Goal: Communication & Community: Answer question/provide support

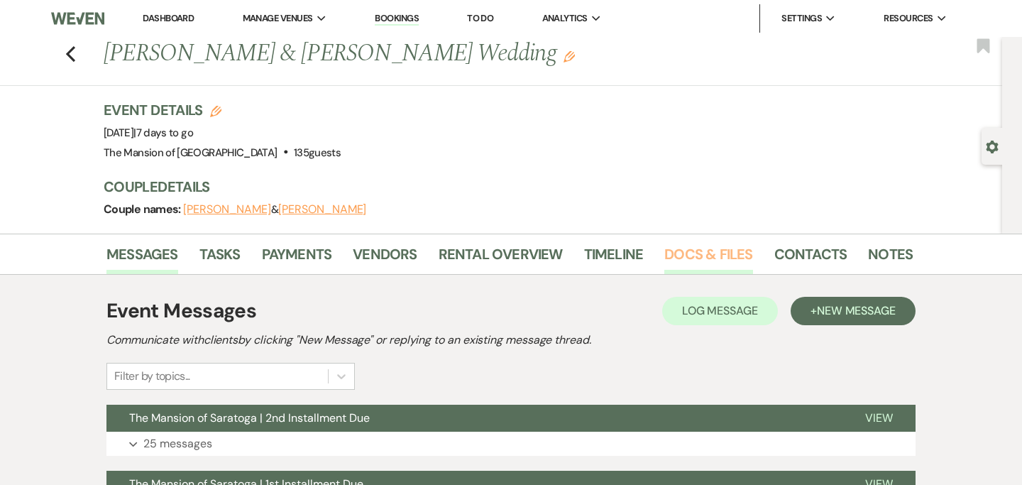
click at [701, 257] on link "Docs & Files" at bounding box center [708, 258] width 88 height 31
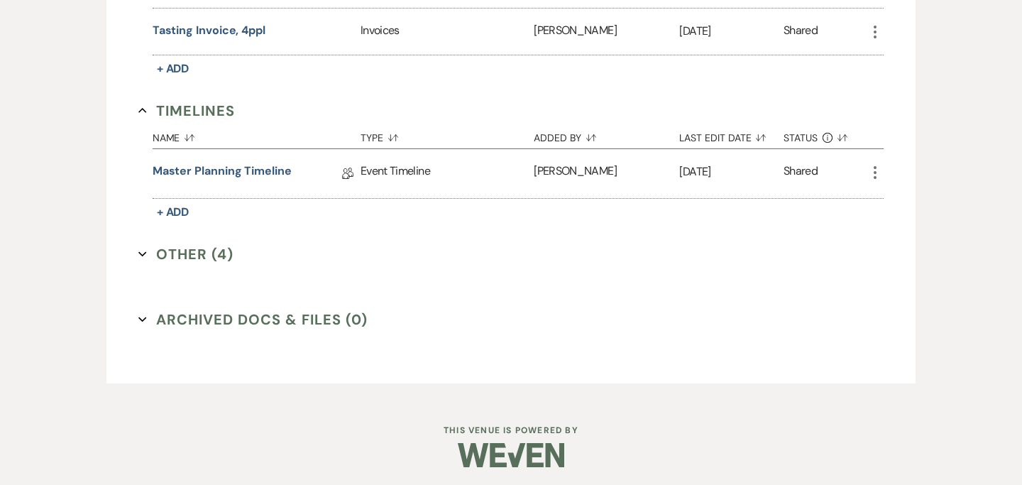
scroll to position [556, 0]
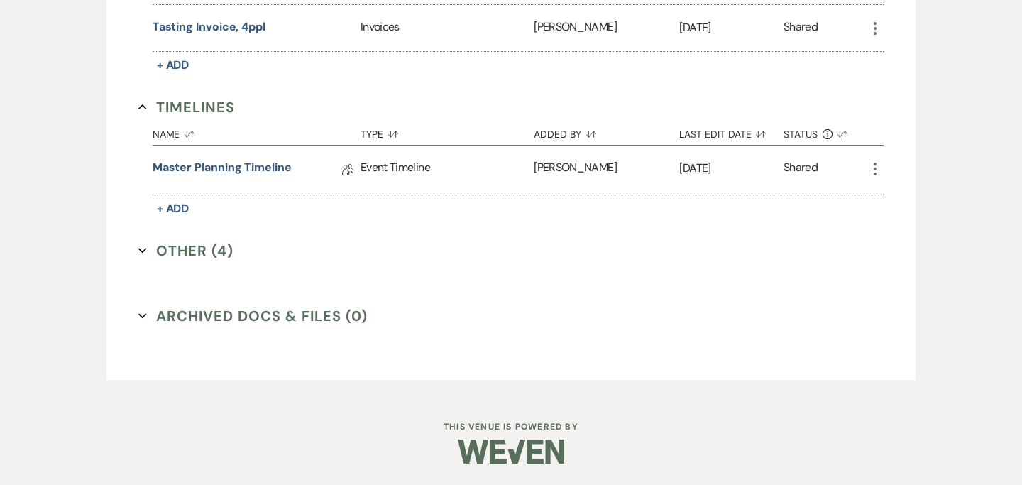
click at [156, 254] on button "Other (4) Expand" at bounding box center [185, 250] width 95 height 21
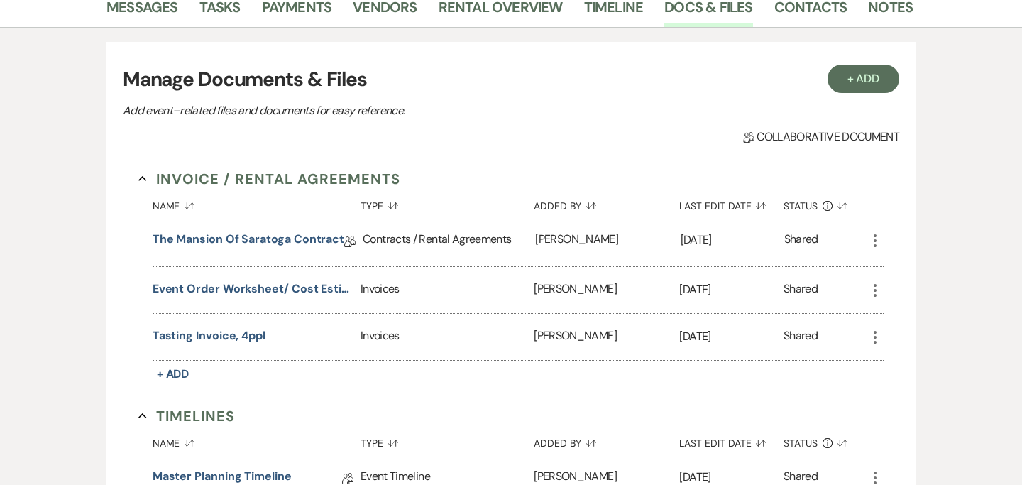
scroll to position [0, 0]
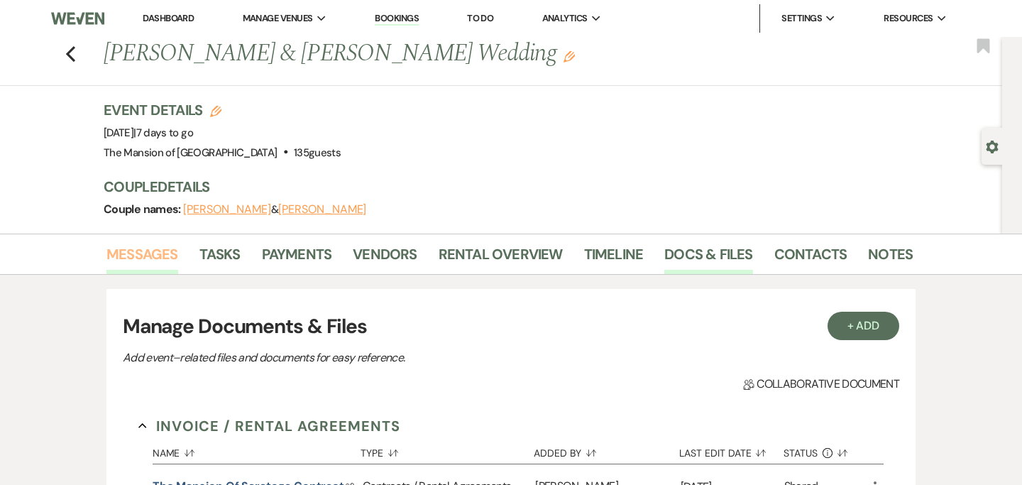
click at [145, 251] on link "Messages" at bounding box center [142, 258] width 72 height 31
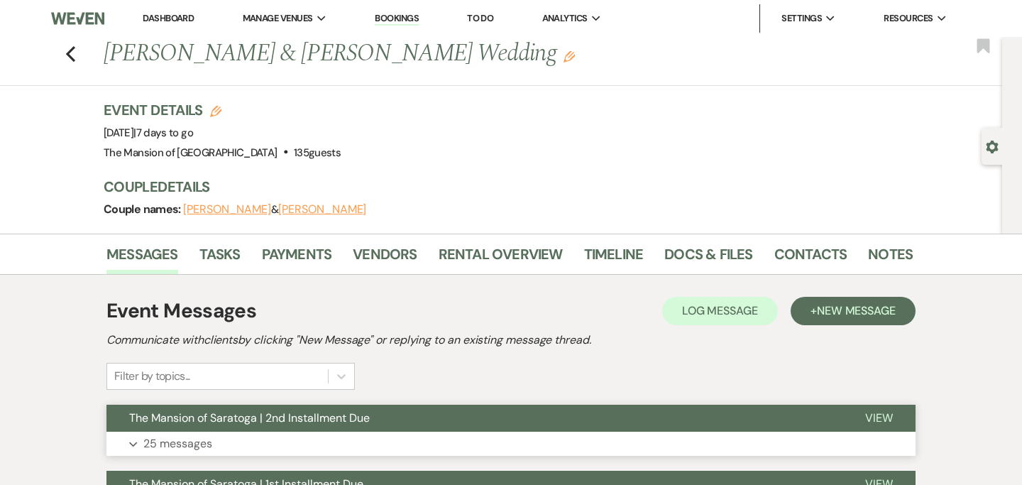
click at [600, 438] on button "Expand 25 messages" at bounding box center [510, 444] width 809 height 24
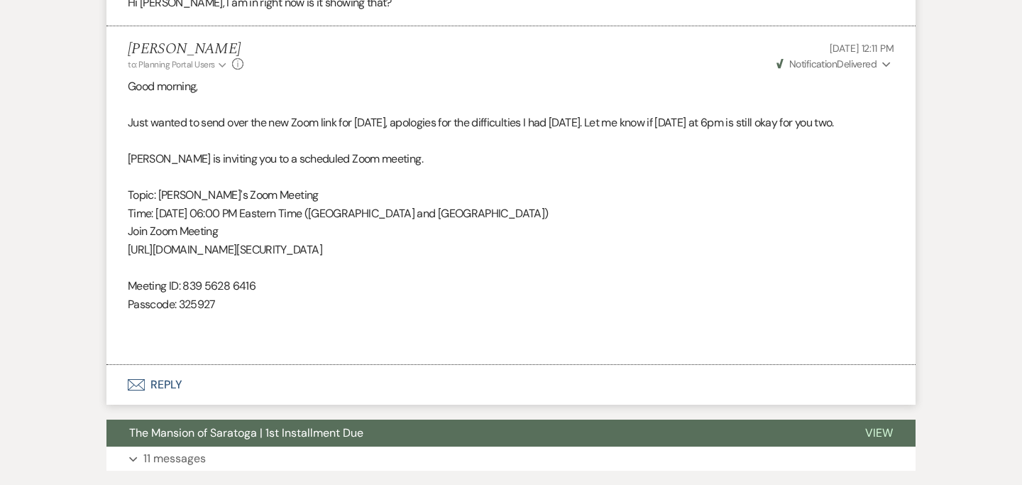
scroll to position [3574, 0]
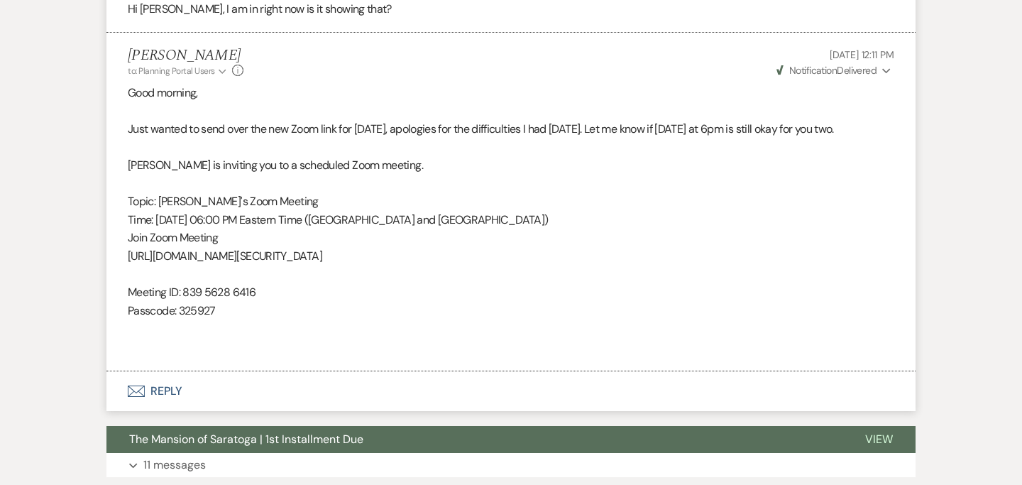
click at [796, 77] on span "Notification" at bounding box center [813, 70] width 48 height 13
click at [798, 77] on span "Notification" at bounding box center [813, 70] width 48 height 13
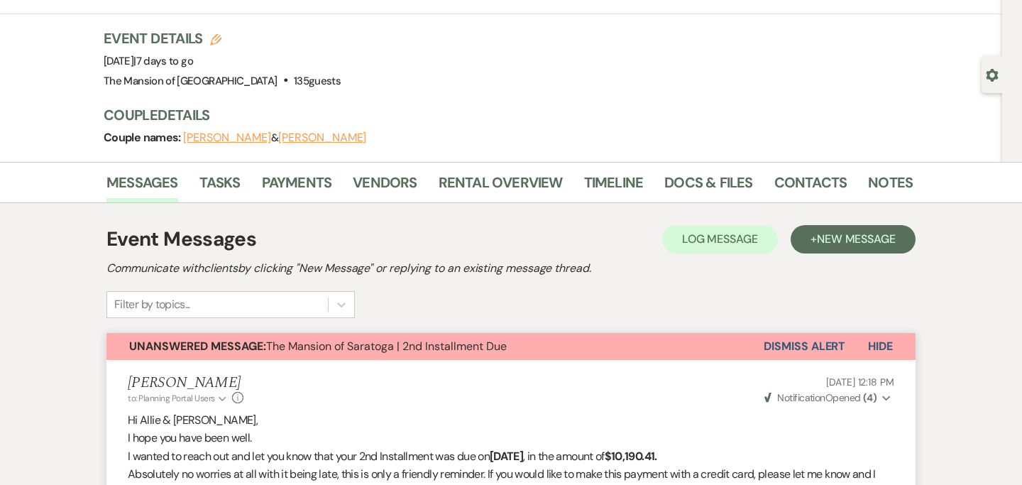
scroll to position [0, 0]
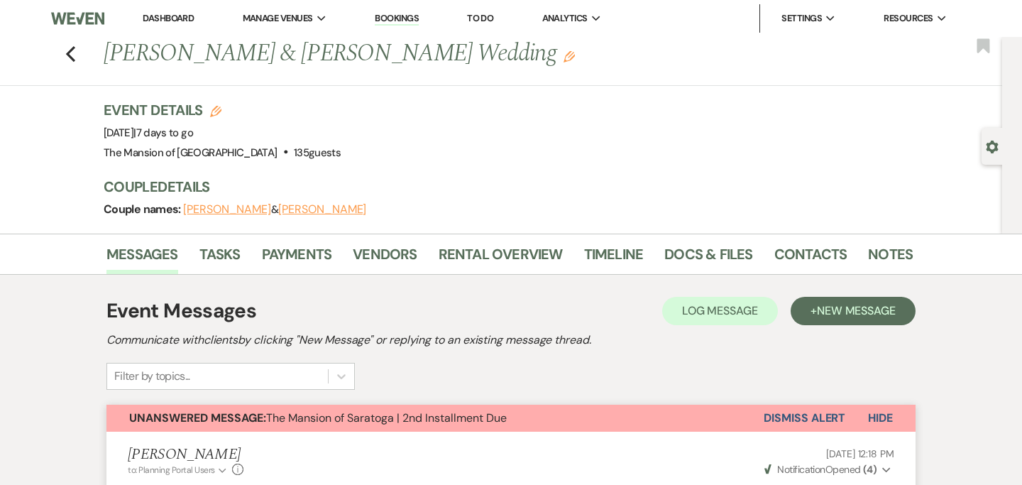
click at [818, 420] on button "Dismiss Alert" at bounding box center [805, 418] width 82 height 27
